Goal: Task Accomplishment & Management: Use online tool/utility

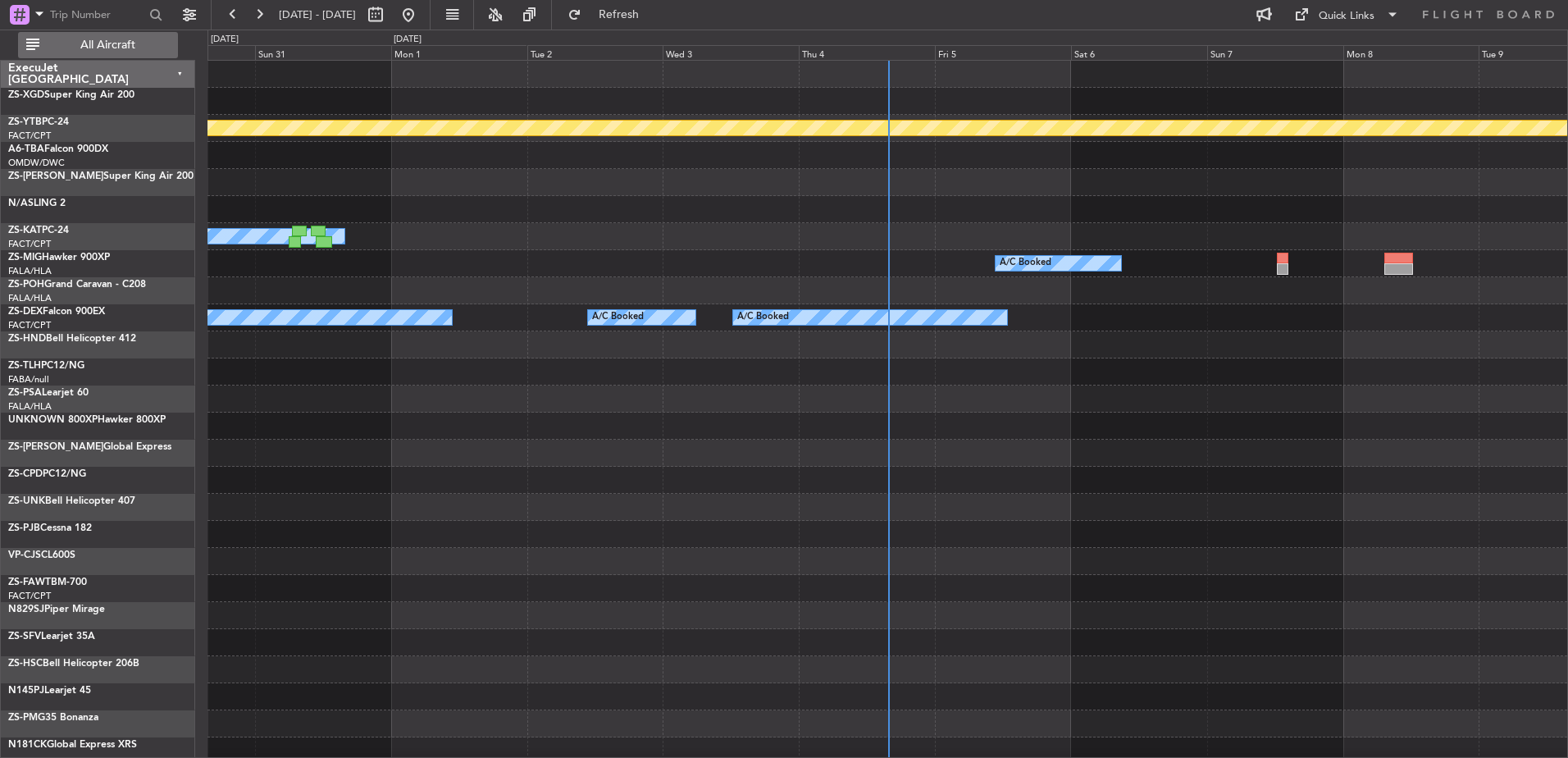
click at [143, 43] on span "All Aircraft" at bounding box center [107, 45] width 130 height 11
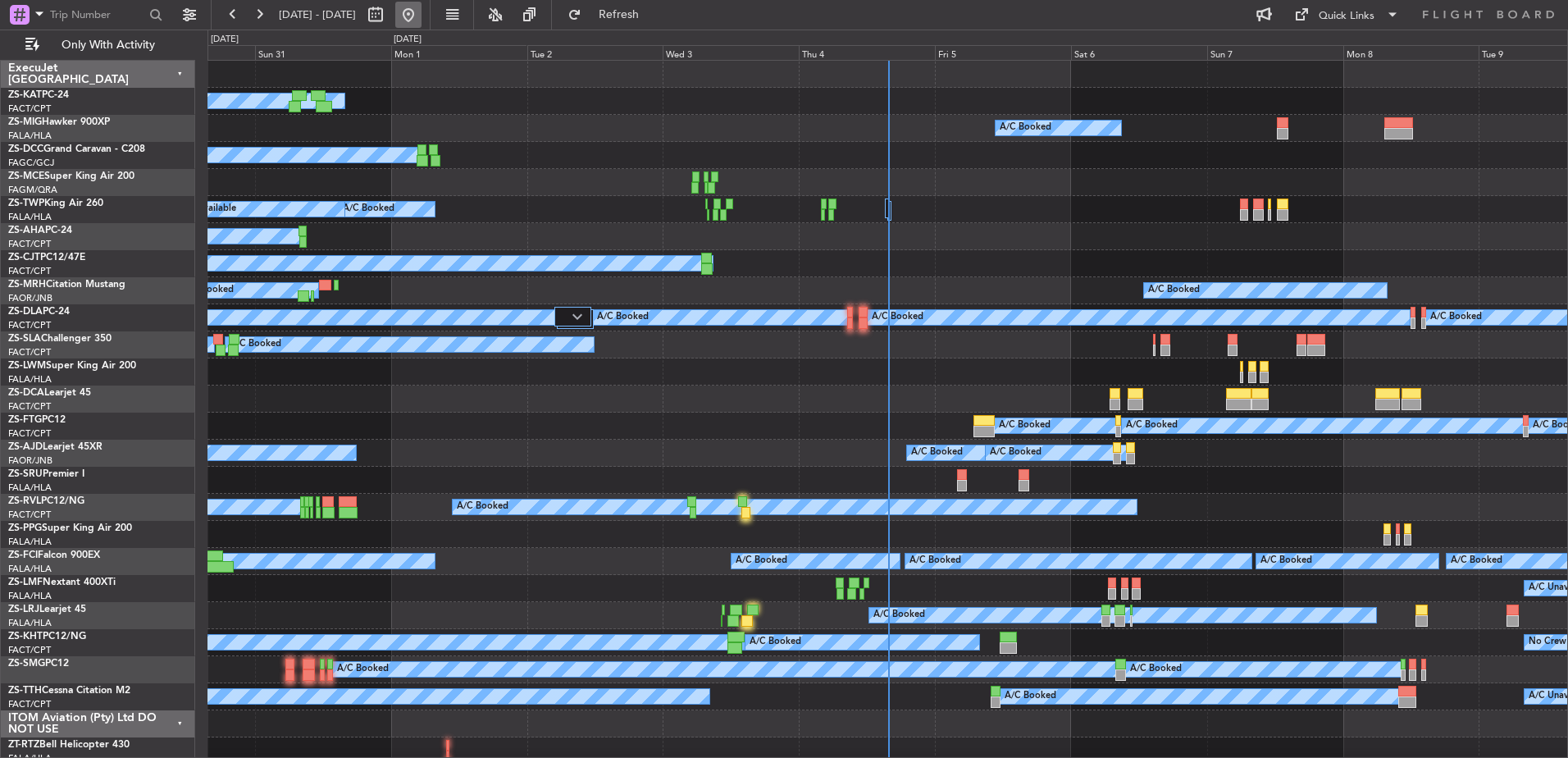
click at [422, 10] on button at bounding box center [408, 15] width 26 height 26
click at [811, 47] on div "Thu 4" at bounding box center [866, 53] width 136 height 15
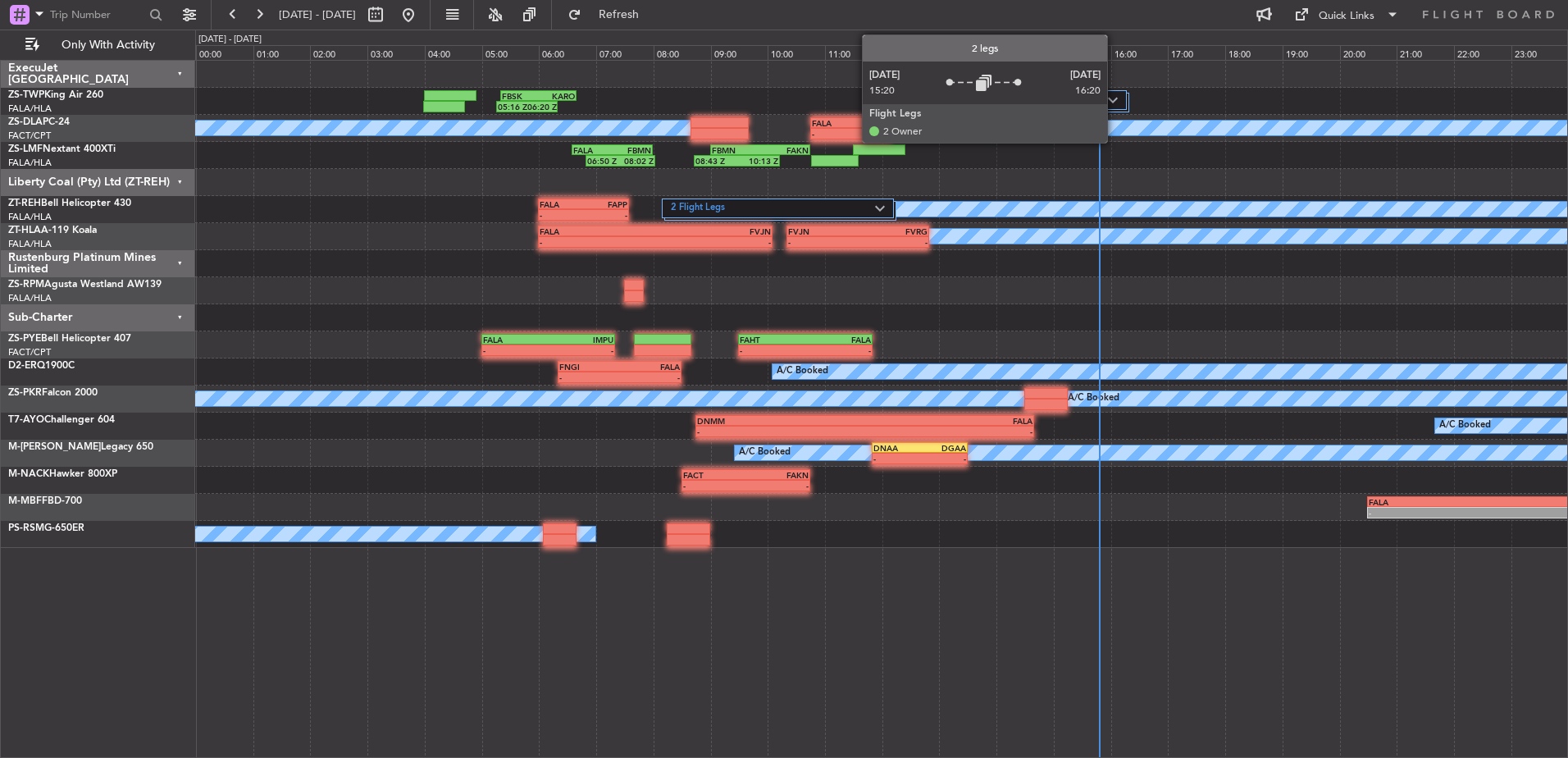
click at [1114, 100] on img at bounding box center [1112, 100] width 10 height 6
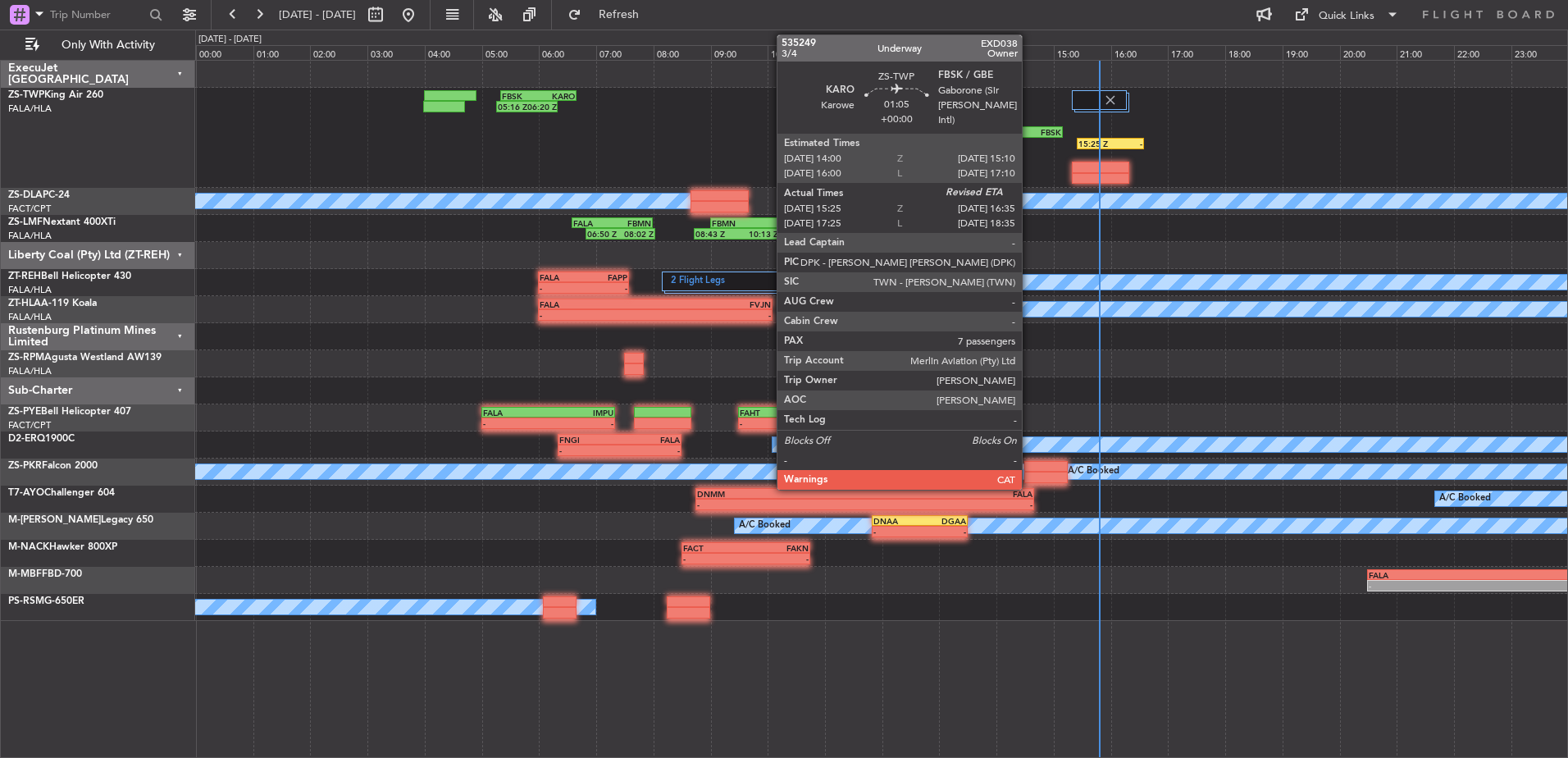
click at [1029, 131] on div "FBSK" at bounding box center [1045, 131] width 32 height 10
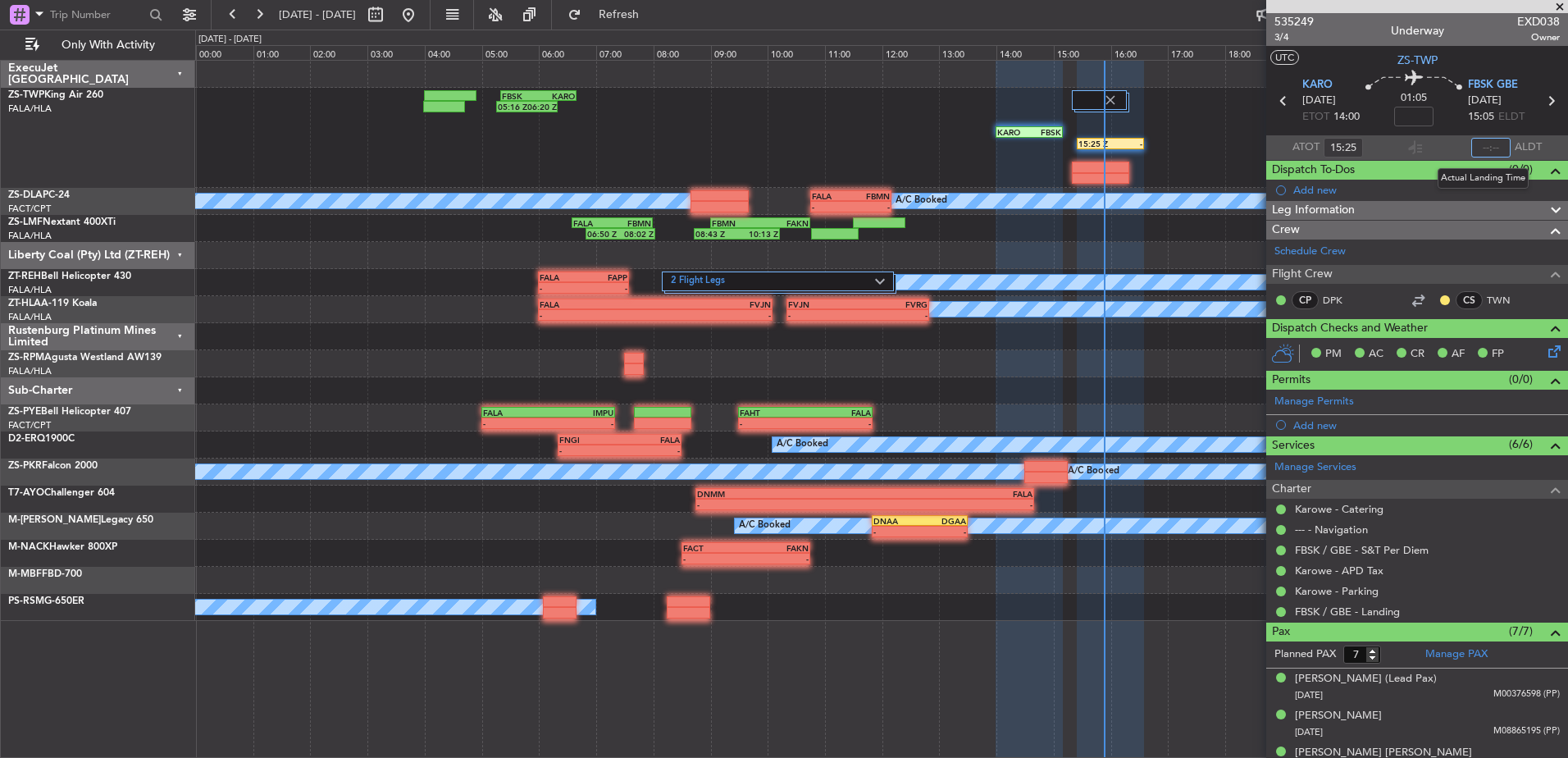
click at [1493, 147] on input "text" at bounding box center [1490, 147] width 40 height 19
click at [1480, 145] on input "text" at bounding box center [1490, 147] width 40 height 19
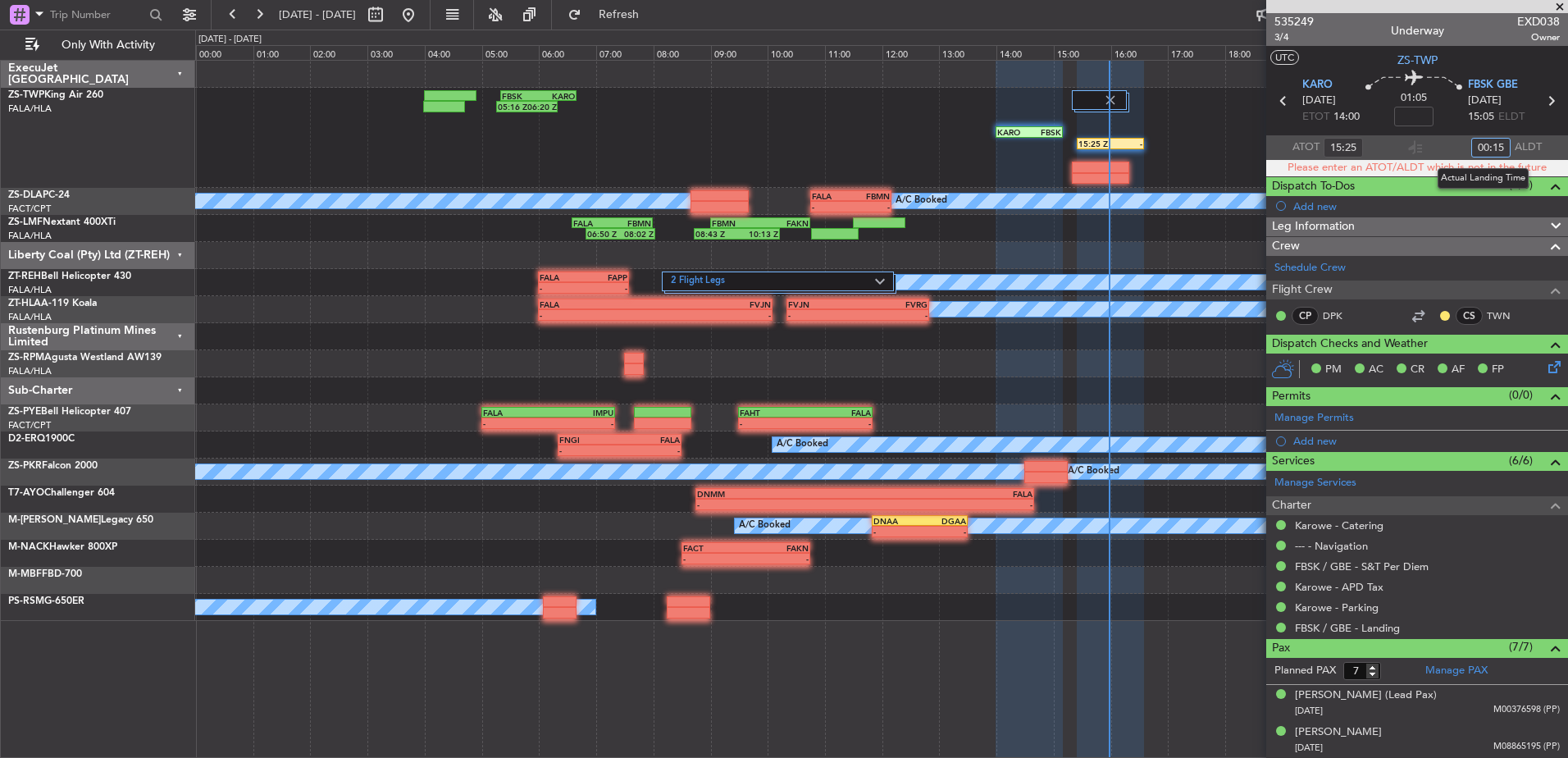
click at [1482, 145] on input "00:15" at bounding box center [1490, 147] width 40 height 19
click at [1495, 146] on input "15:15" at bounding box center [1490, 147] width 40 height 19
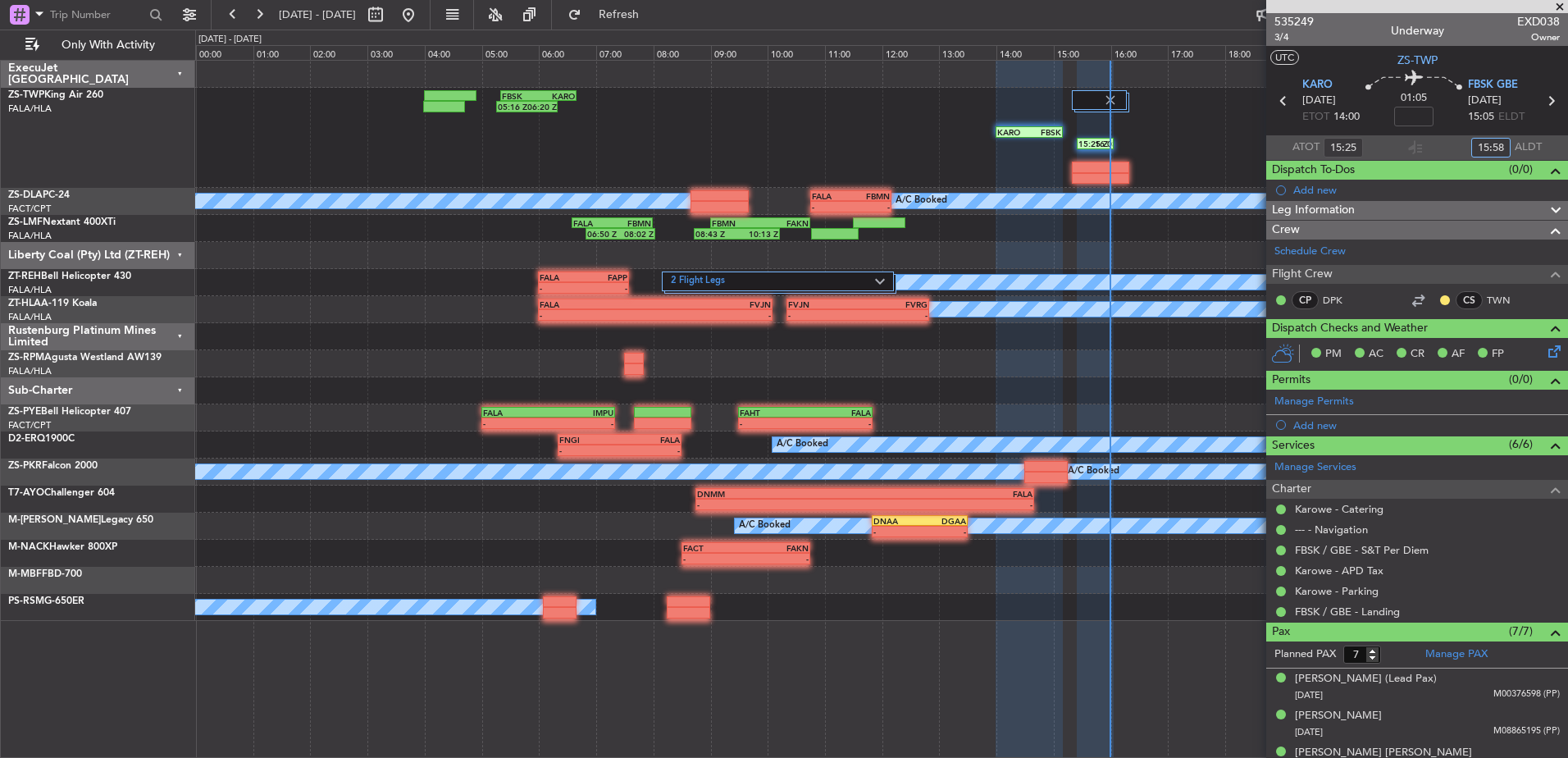
type input "15:58"
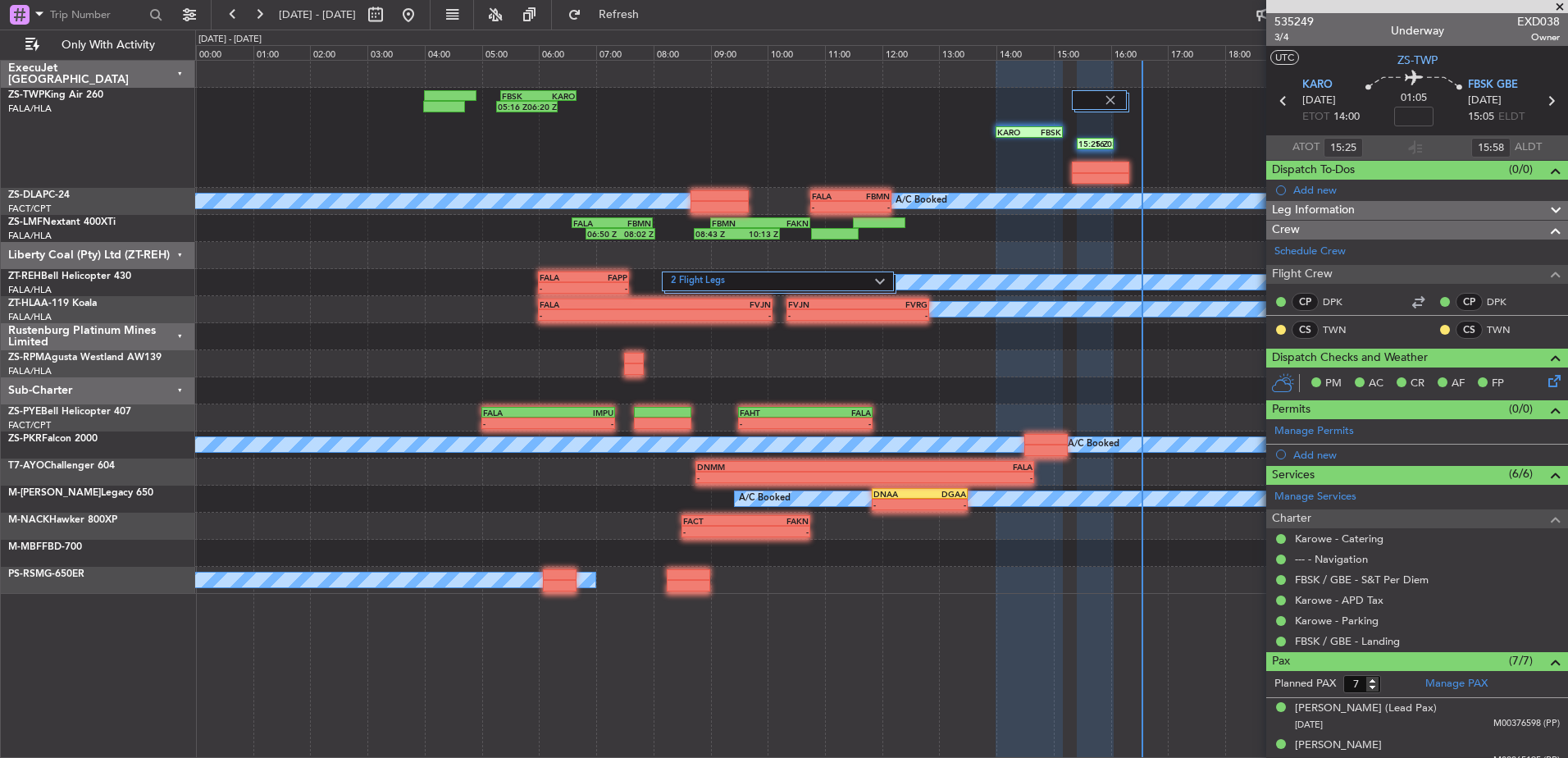
click at [1195, 8] on div "04 Sep 2025 - 05 Sep 2025 Refresh Quick Links Only With Activity" at bounding box center [784, 15] width 1568 height 30
click at [1561, 6] on span at bounding box center [1560, 7] width 17 height 15
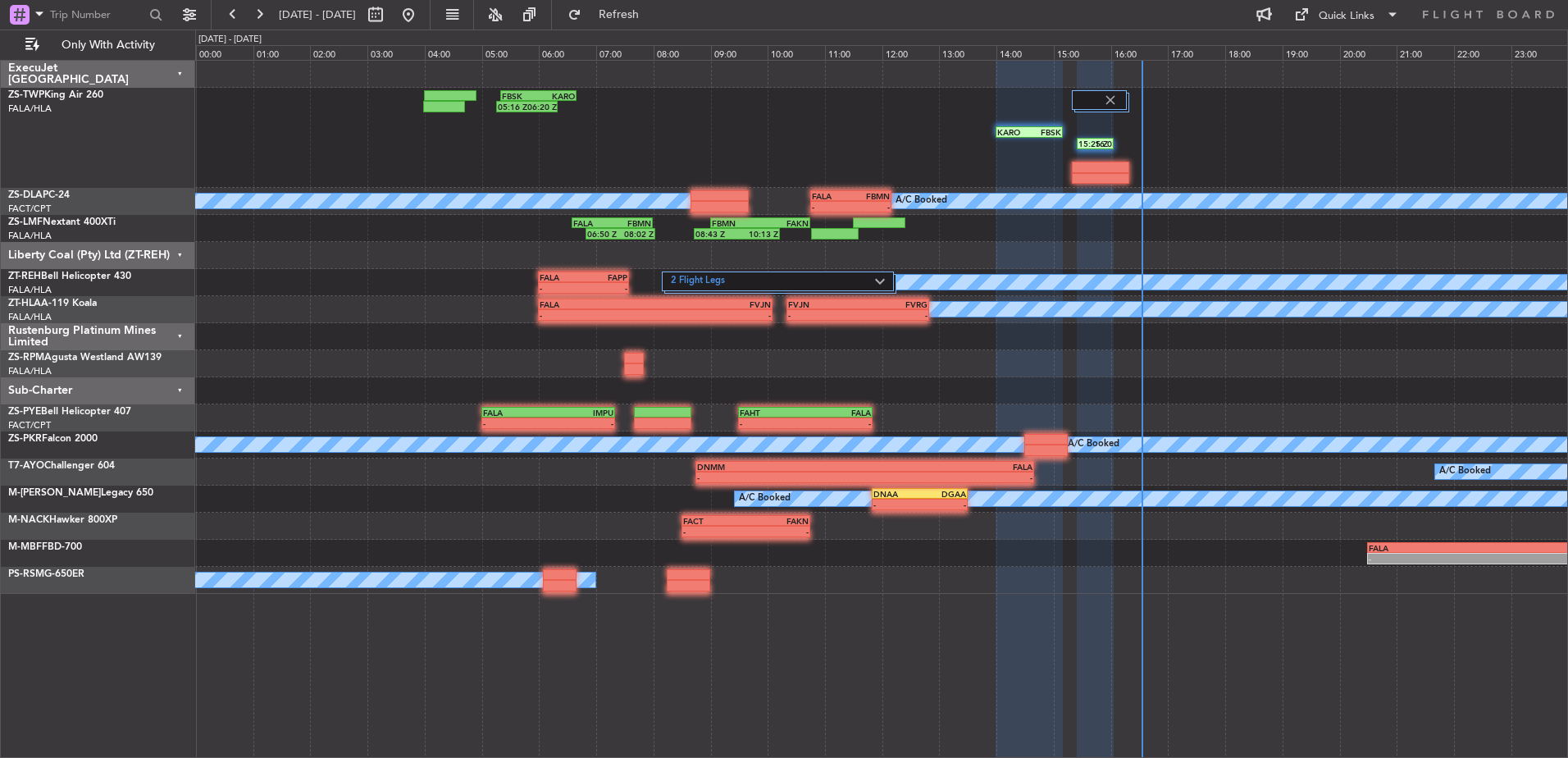
type input "0"
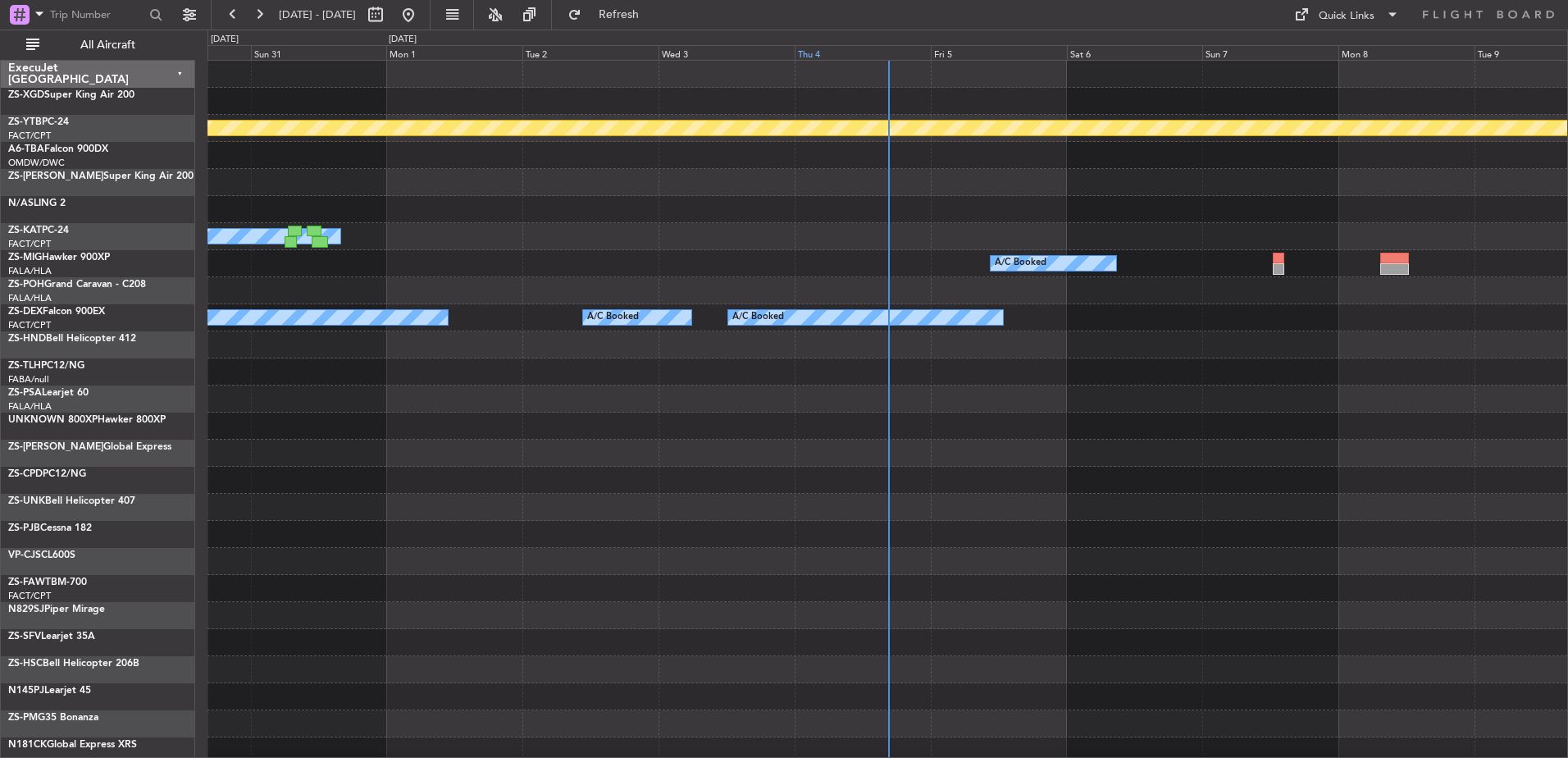
click at [819, 51] on div "Thu 4" at bounding box center [862, 53] width 136 height 15
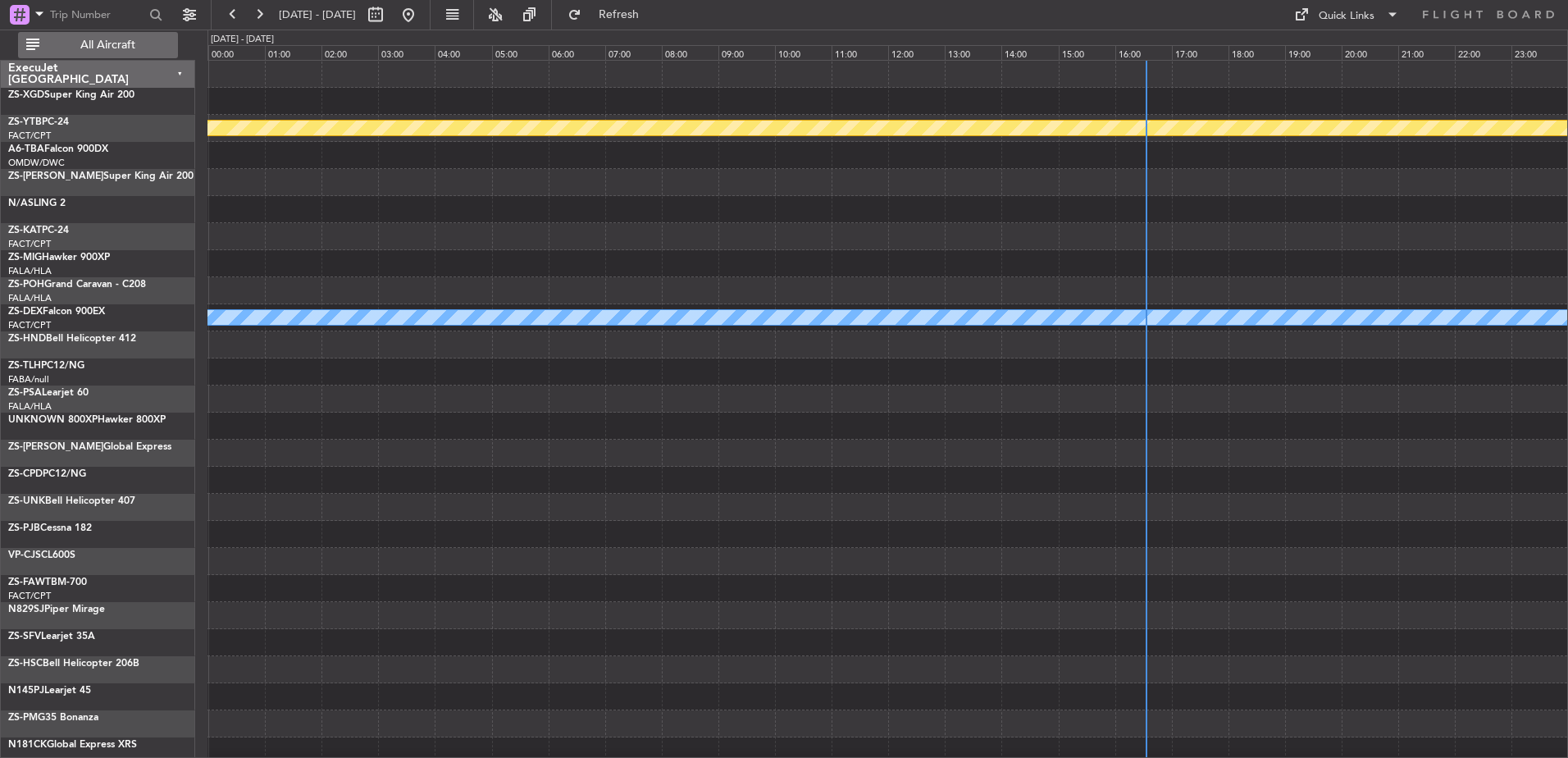
click at [92, 45] on span "All Aircraft" at bounding box center [107, 45] width 130 height 11
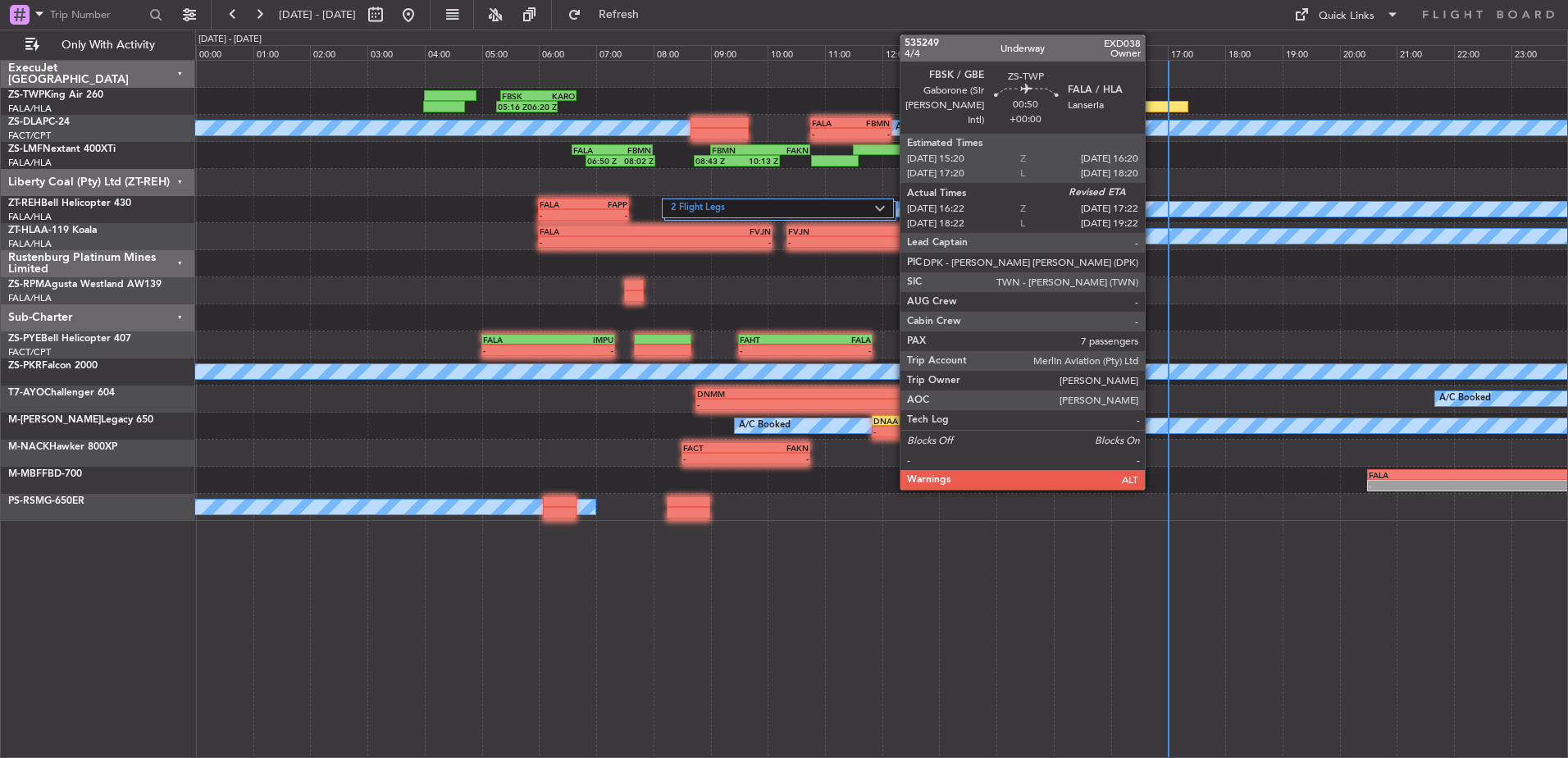
click at [1152, 107] on div at bounding box center [1159, 106] width 57 height 11
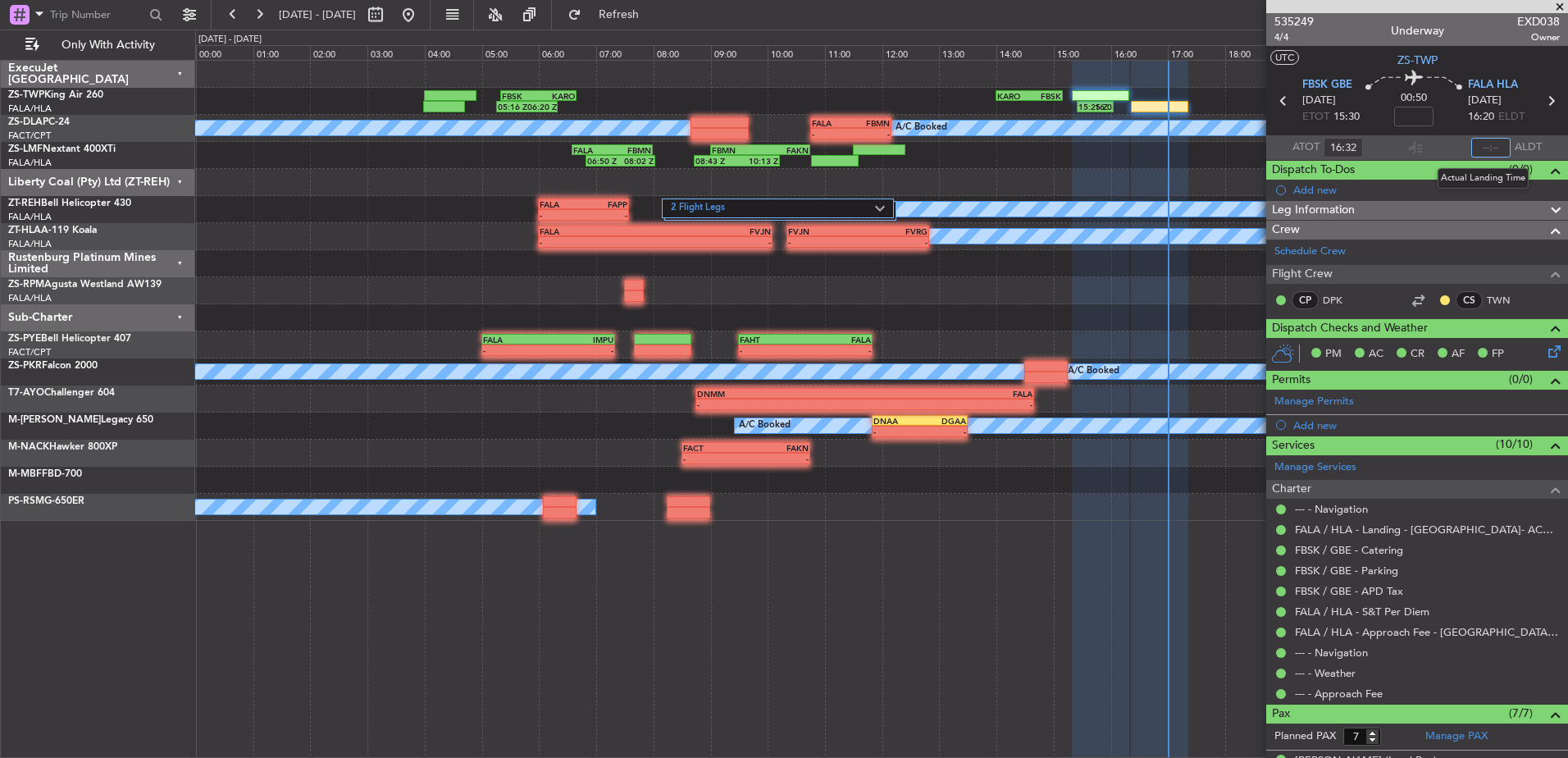
click at [1487, 146] on input "text" at bounding box center [1490, 147] width 40 height 19
click at [1559, 3] on span at bounding box center [1560, 7] width 17 height 15
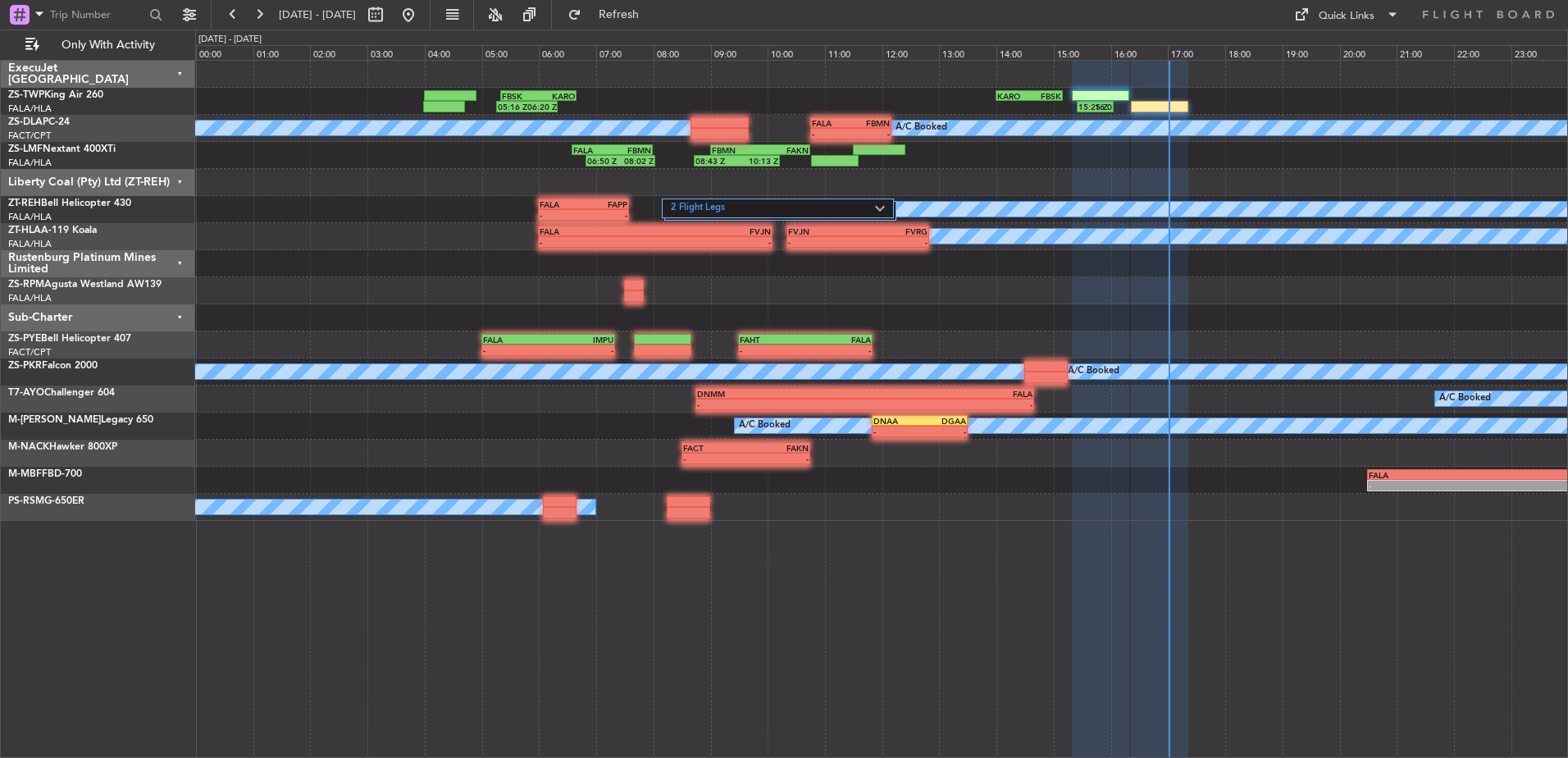
type input "0"
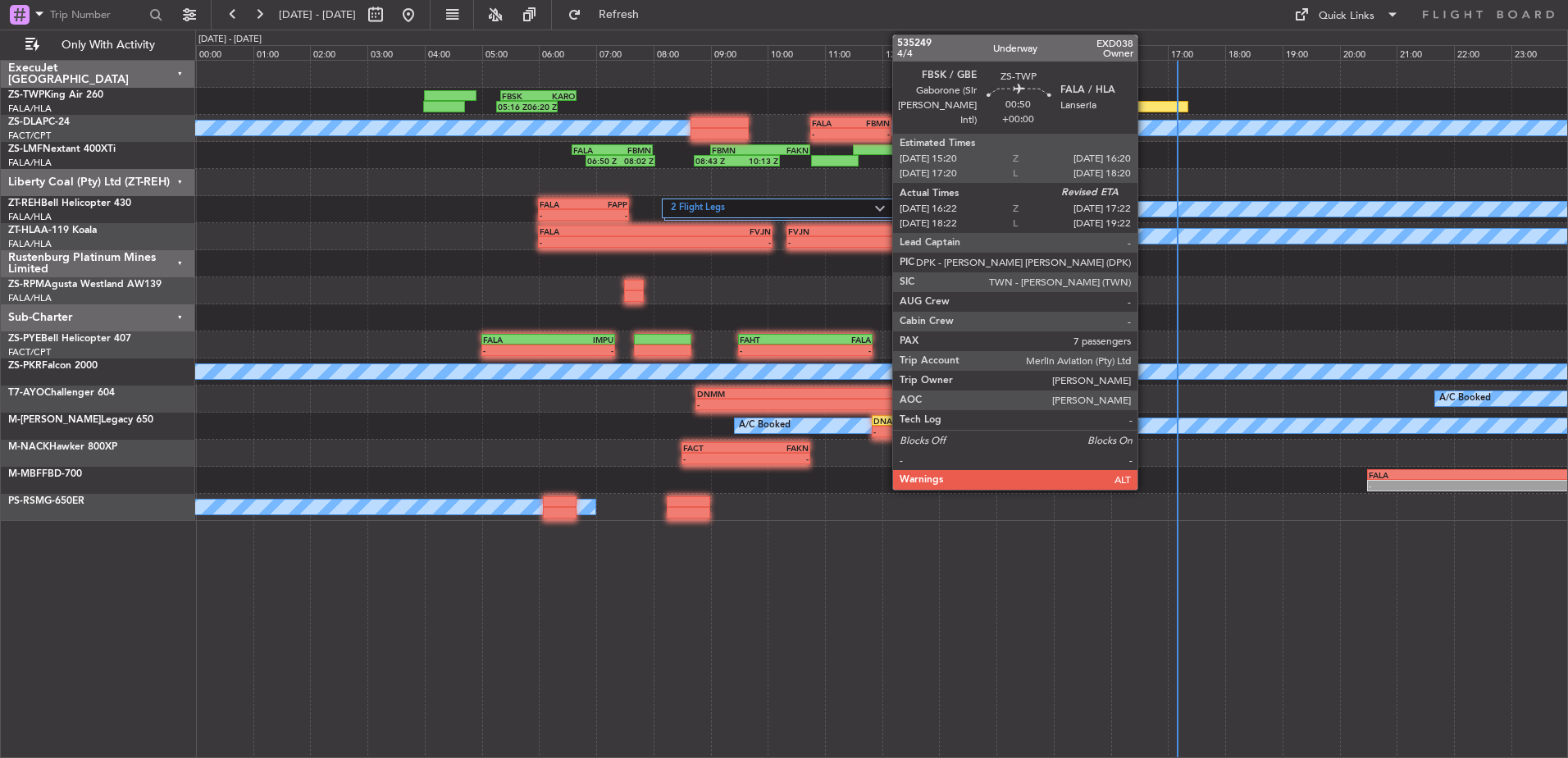
click at [1145, 108] on div at bounding box center [1159, 106] width 57 height 11
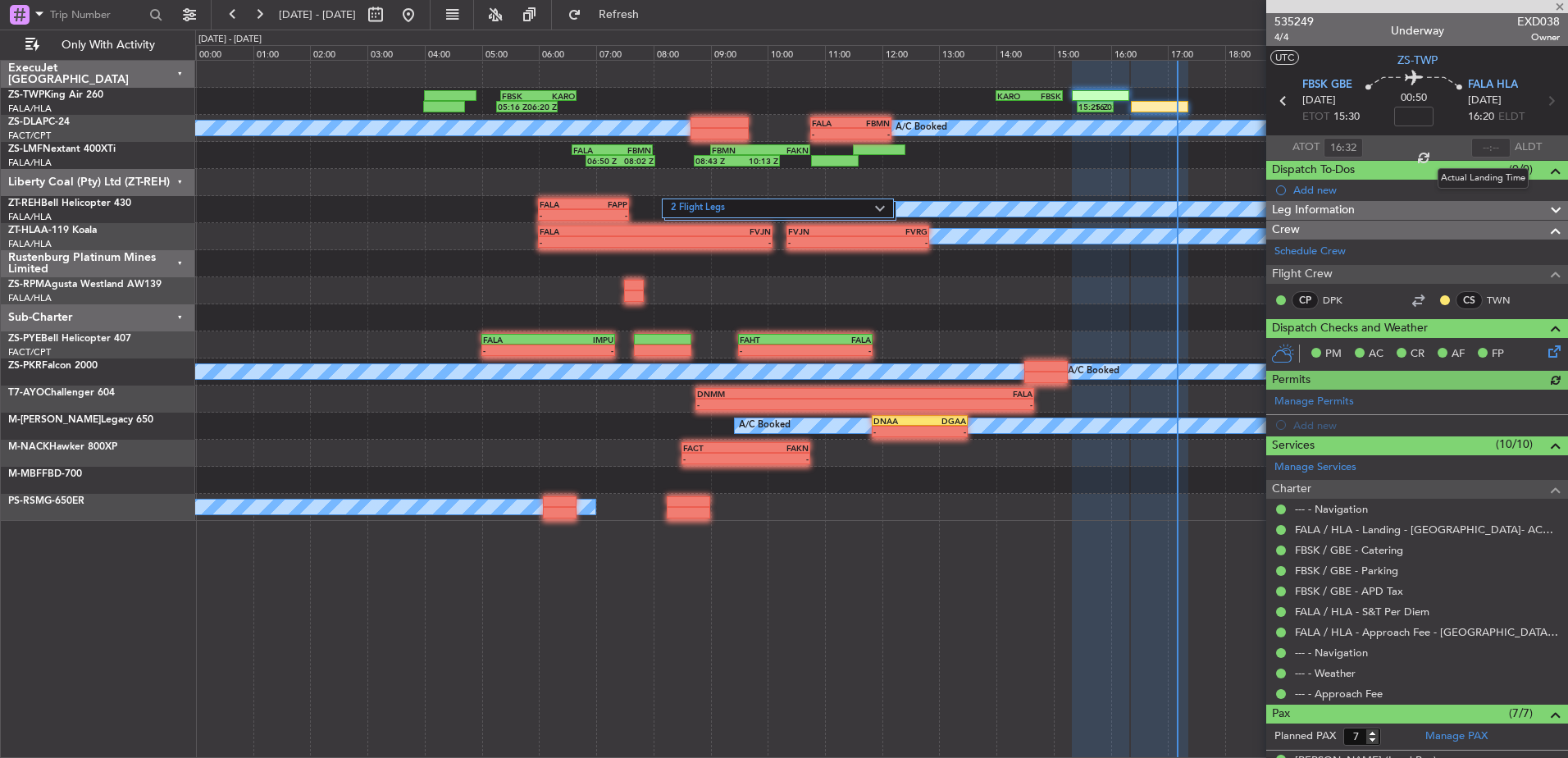
click at [1482, 142] on div at bounding box center [1490, 147] width 40 height 19
click at [1491, 144] on div at bounding box center [1490, 147] width 40 height 19
click at [1491, 144] on input "text" at bounding box center [1490, 147] width 40 height 19
type input "17:09"
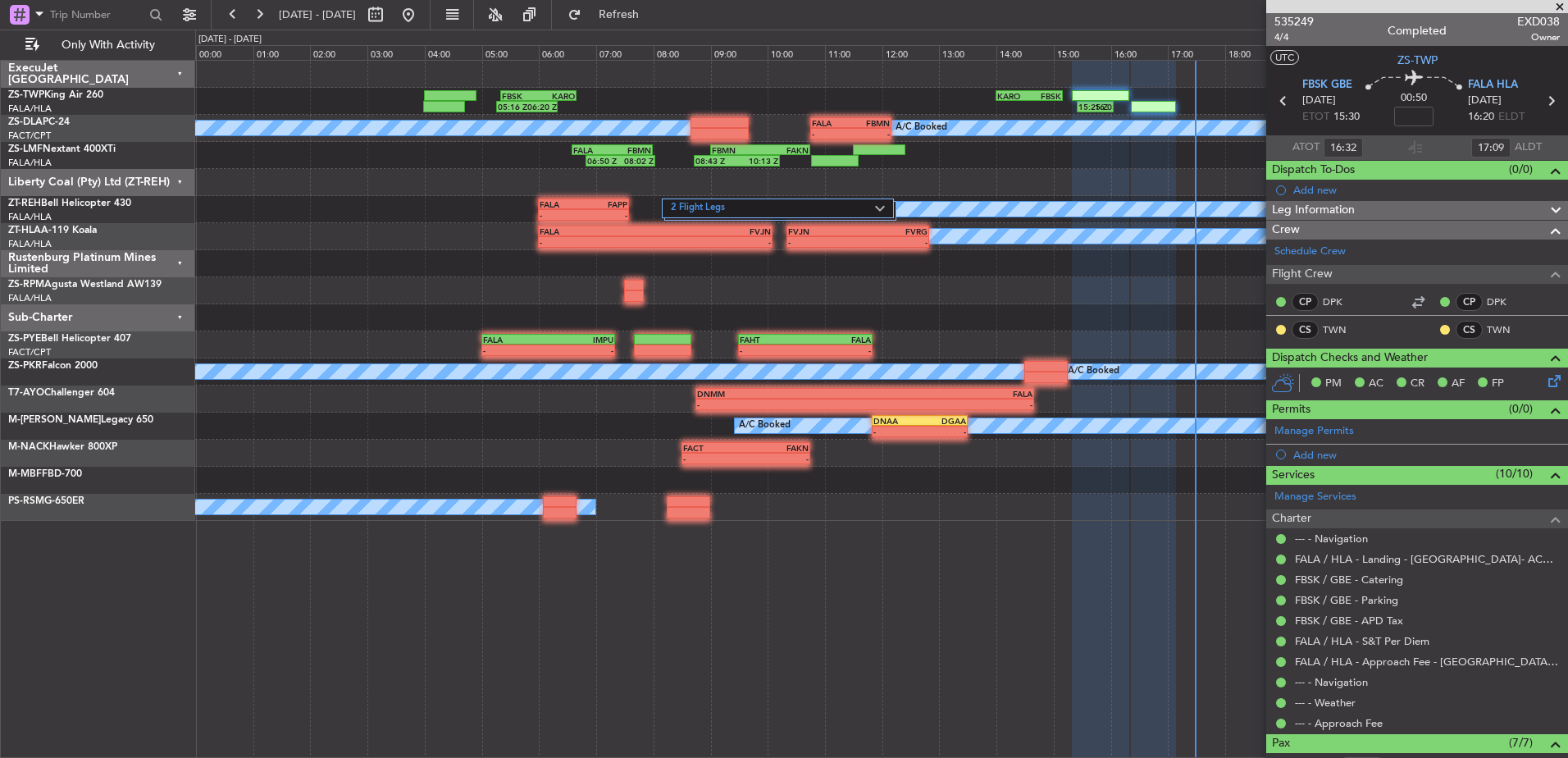
click at [1561, 4] on span at bounding box center [1560, 7] width 17 height 15
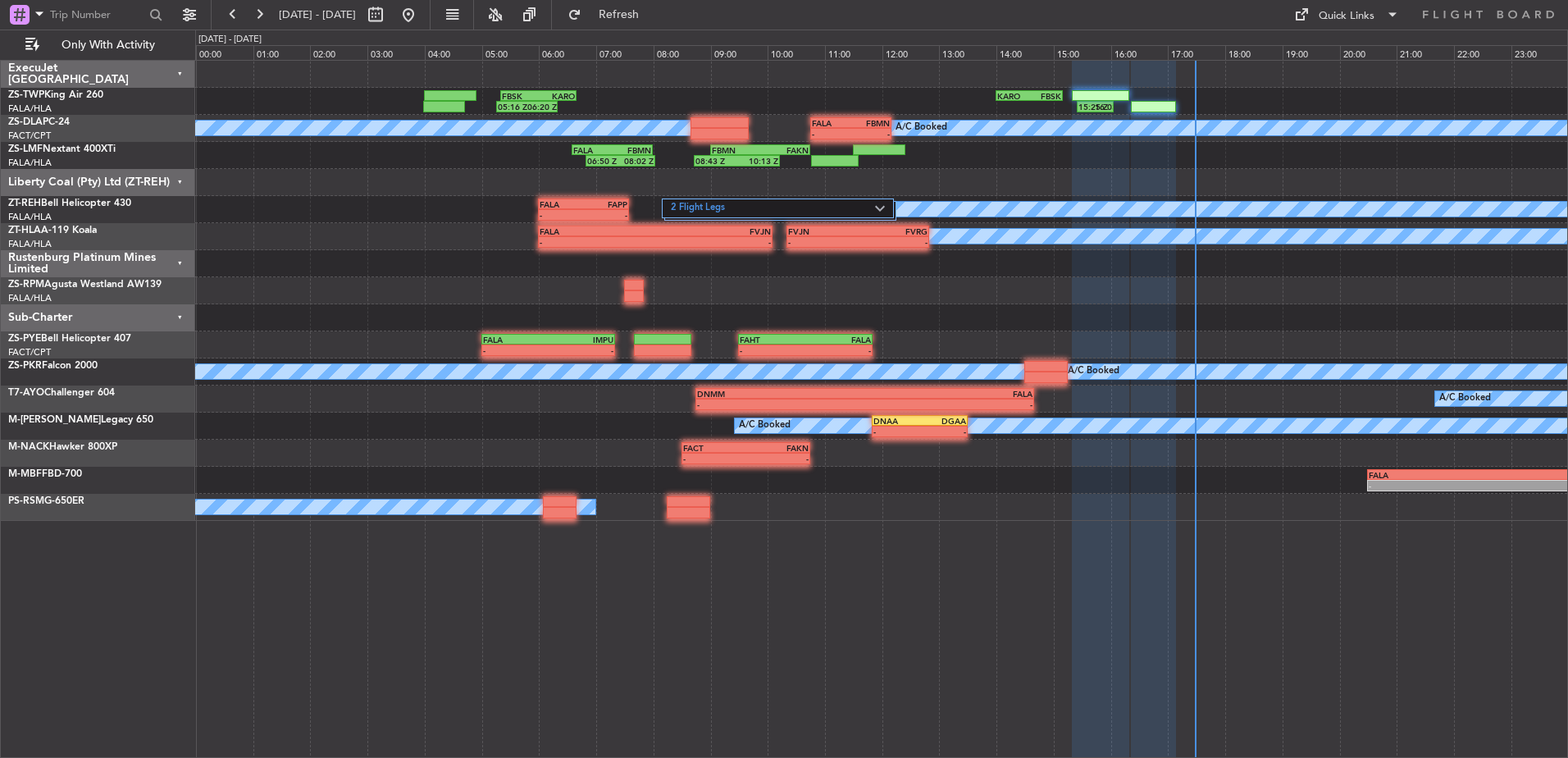
type input "0"
